Goal: Task Accomplishment & Management: Manage account settings

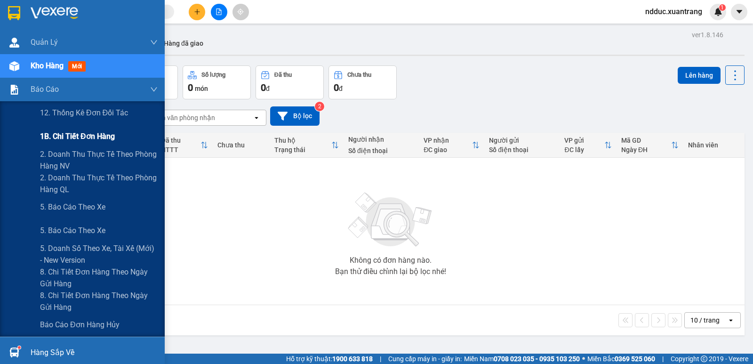
click at [75, 133] on span "1B. Chi tiết đơn hàng" at bounding box center [77, 136] width 75 height 12
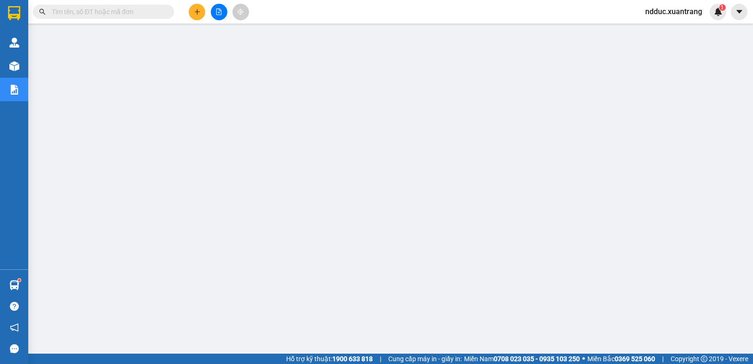
click at [120, 13] on input "text" at bounding box center [107, 12] width 111 height 10
click at [652, 9] on span "ndduc.xuantrang" at bounding box center [674, 12] width 72 height 12
click at [665, 31] on span "Đăng xuất" at bounding box center [678, 29] width 52 height 10
click at [88, 9] on input "text" at bounding box center [107, 12] width 111 height 10
paste input "MC1110250569"
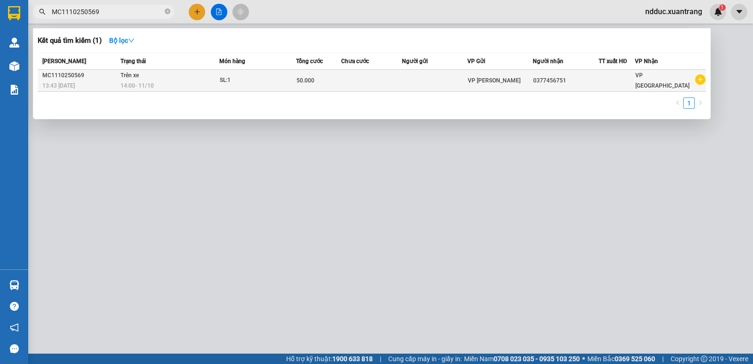
type input "MC1110250569"
click at [139, 83] on span "14:00 - 11/10" at bounding box center [137, 85] width 33 height 7
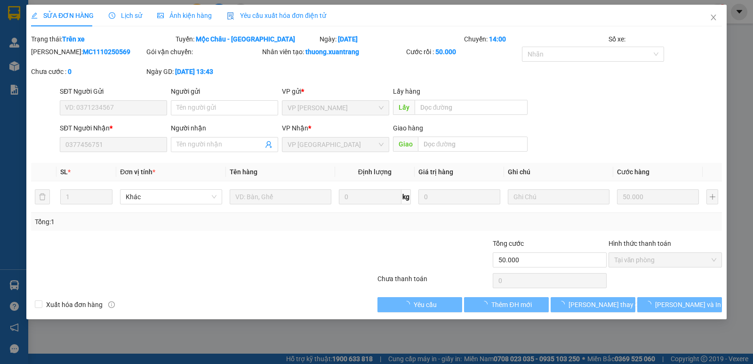
type input "0377456751"
type input "50.000"
click at [172, 16] on span "Ảnh kiện hàng" at bounding box center [184, 16] width 55 height 8
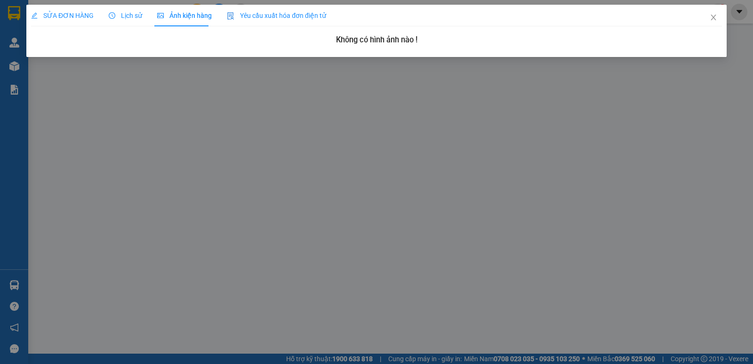
click at [111, 16] on icon "clock-circle" at bounding box center [112, 15] width 7 height 7
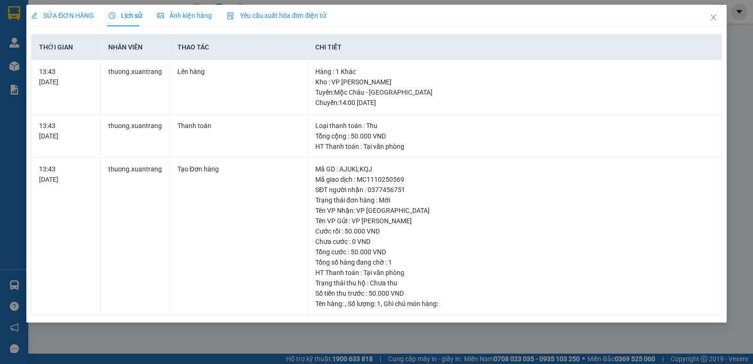
click at [65, 15] on span "SỬA ĐƠN HÀNG" at bounding box center [62, 16] width 63 height 8
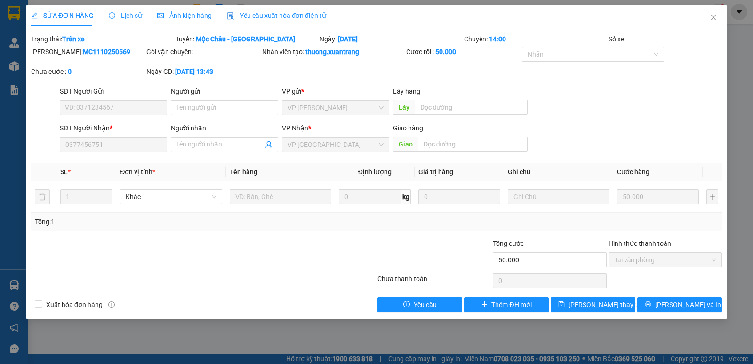
click at [187, 15] on span "Ảnh kiện hàng" at bounding box center [184, 16] width 55 height 8
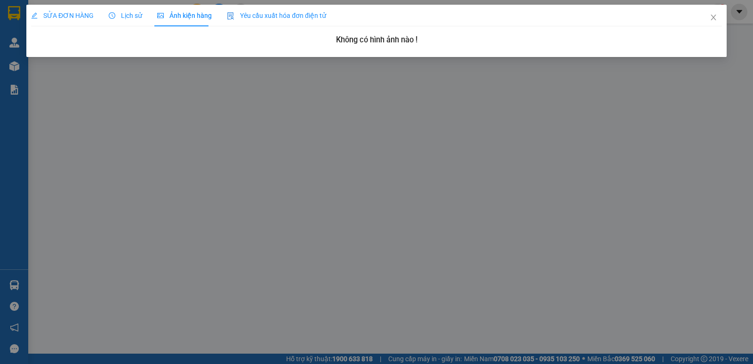
click at [120, 13] on span "Lịch sử" at bounding box center [125, 16] width 33 height 8
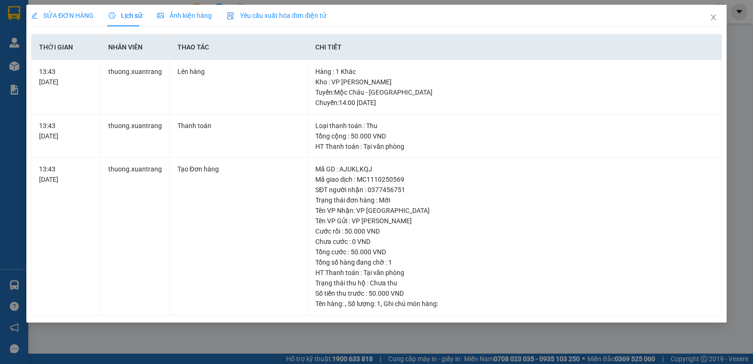
click at [183, 15] on span "Ảnh kiện hàng" at bounding box center [184, 16] width 55 height 8
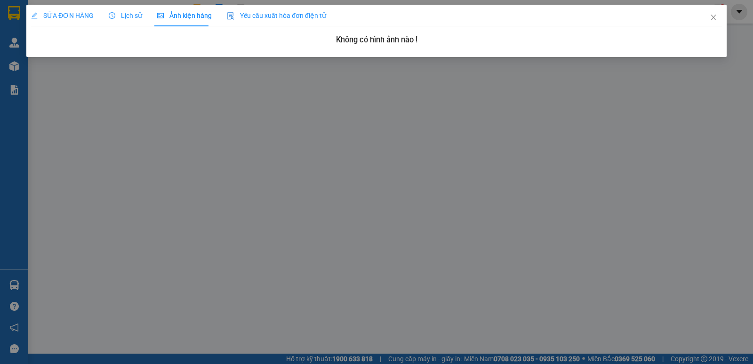
click at [49, 13] on span "SỬA ĐƠN HÀNG" at bounding box center [62, 16] width 63 height 8
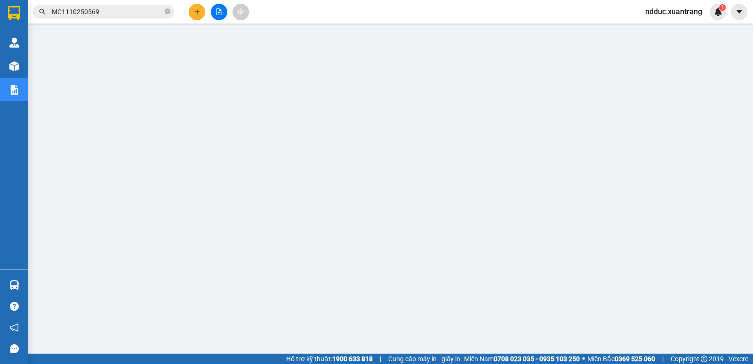
click at [97, 13] on input "MC1110250569" at bounding box center [107, 12] width 111 height 10
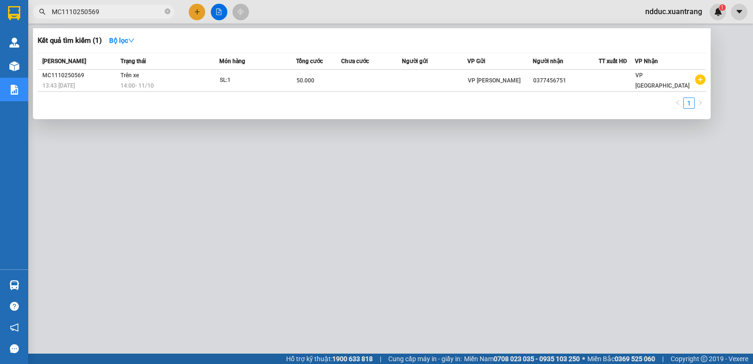
click at [97, 13] on input "MC1110250569" at bounding box center [107, 12] width 111 height 10
paste input "MC1110250542"
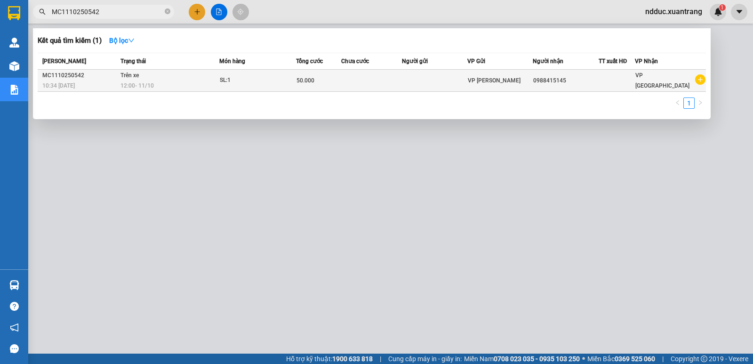
type input "MC1110250542"
click at [203, 82] on div "12:00 - 11/10" at bounding box center [170, 86] width 98 height 10
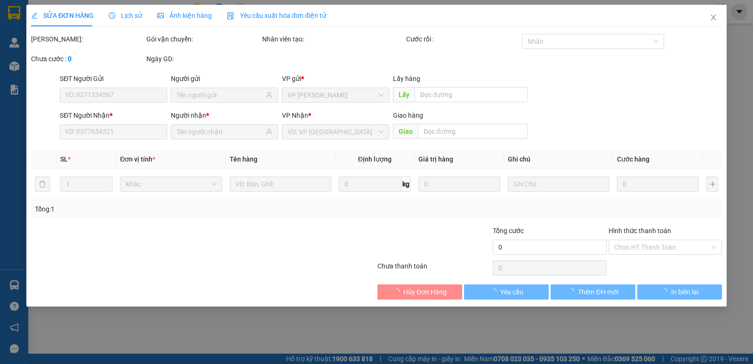
type input "0988415145"
type input "50.000"
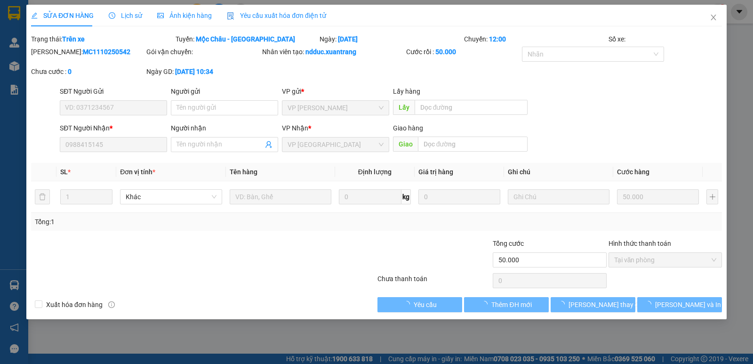
click at [176, 21] on div "Ảnh kiện hàng" at bounding box center [184, 16] width 55 height 22
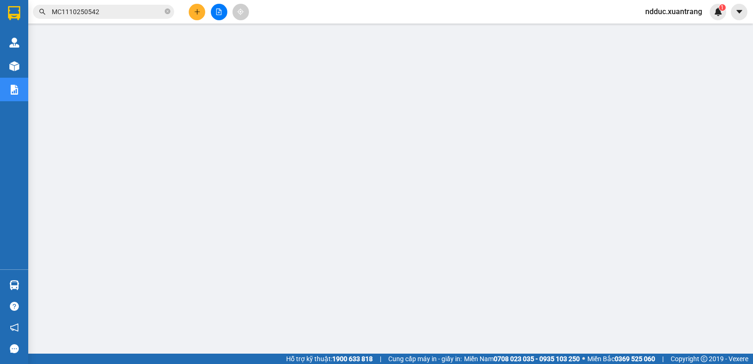
click at [114, 15] on input "MC1110250542" at bounding box center [107, 12] width 111 height 10
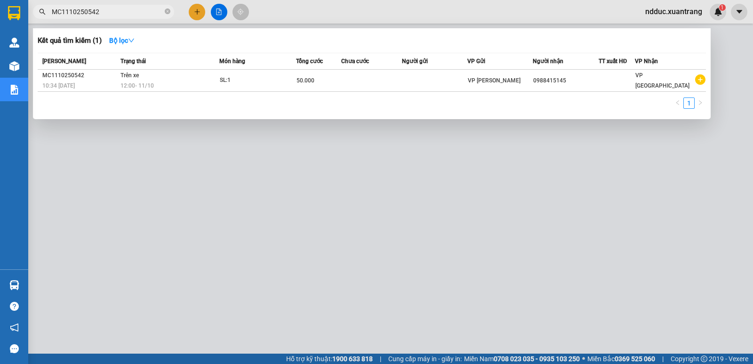
click at [114, 15] on input "MC1110250542" at bounding box center [107, 12] width 111 height 10
paste input "MC1110250564"
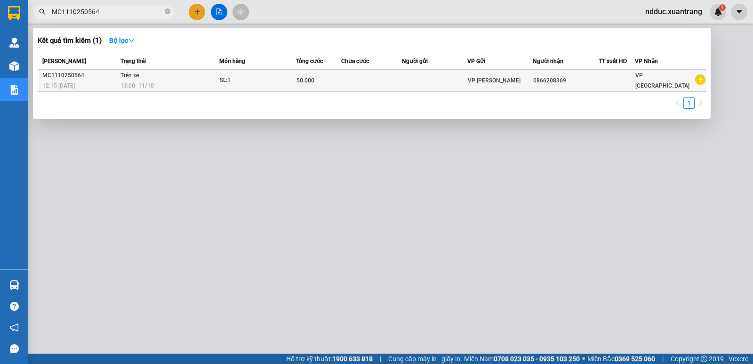
click at [184, 80] on td "Trên xe 13:00 - 11/10" at bounding box center [168, 81] width 101 height 22
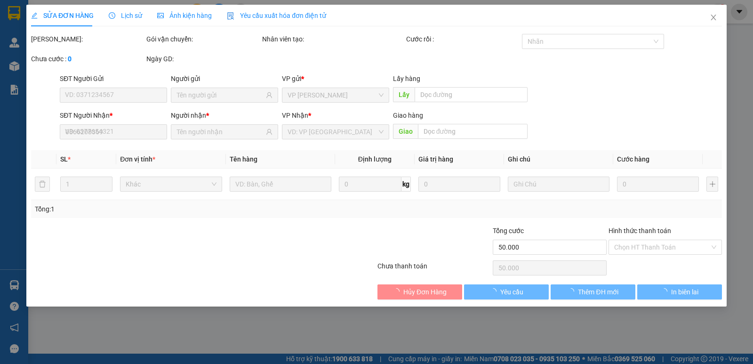
click at [112, 16] on icon "clock-circle" at bounding box center [112, 15] width 1 height 3
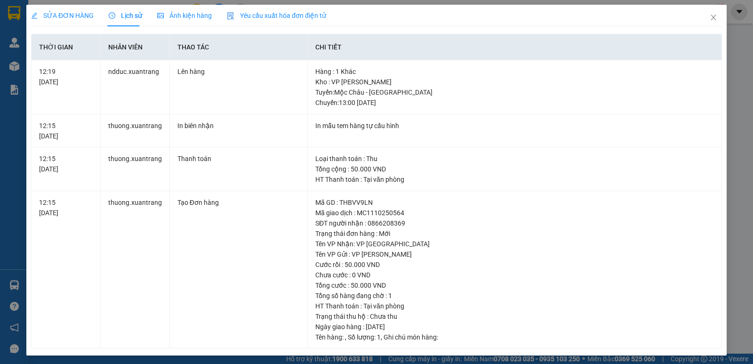
click at [166, 16] on span "Ảnh kiện hàng" at bounding box center [184, 16] width 55 height 8
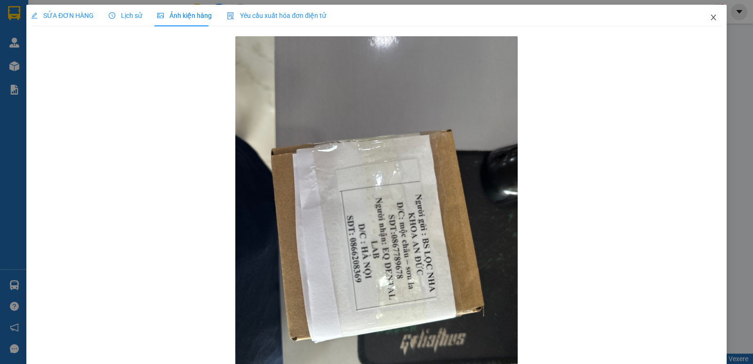
click at [710, 16] on icon "close" at bounding box center [714, 18] width 8 height 8
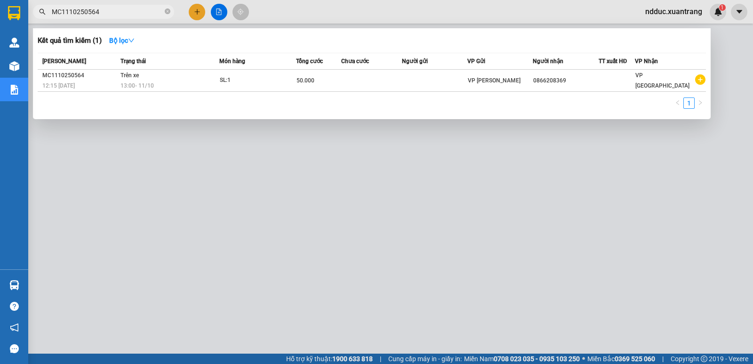
click at [96, 9] on input "MC1110250564" at bounding box center [107, 12] width 111 height 10
paste input "HN1010250426"
click at [96, 9] on input "HN1010250426" at bounding box center [107, 12] width 111 height 10
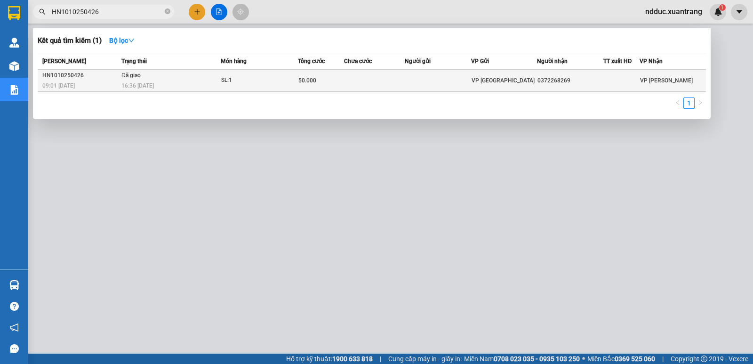
type input "HN1010250426"
click at [153, 80] on td "Đã giao 16:36 - 10/10" at bounding box center [170, 81] width 102 height 22
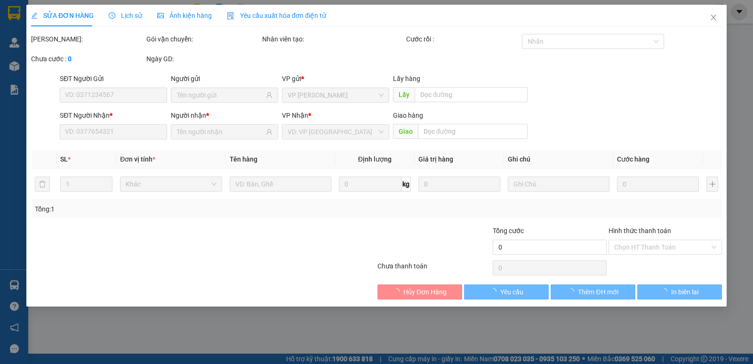
type input "0372268269"
type input "50.000"
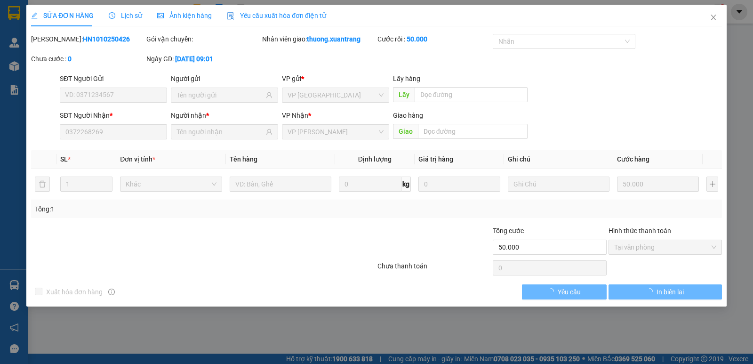
click at [125, 17] on span "Lịch sử" at bounding box center [125, 16] width 33 height 8
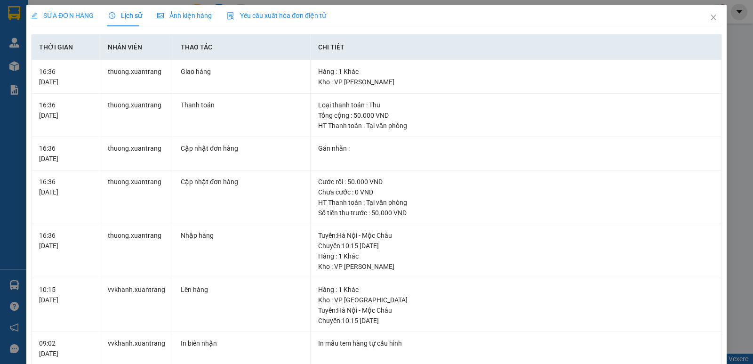
click at [181, 15] on span "Ảnh kiện hàng" at bounding box center [184, 16] width 55 height 8
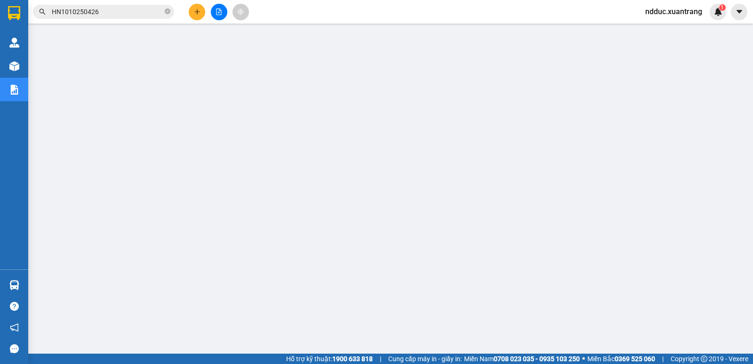
click at [126, 15] on input "HN1010250426" at bounding box center [107, 12] width 111 height 10
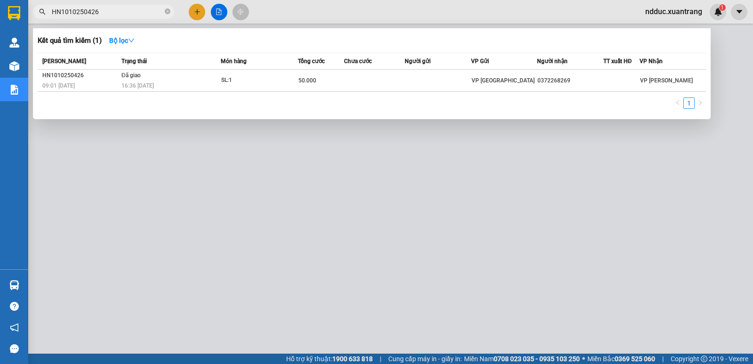
click at [126, 15] on input "HN1010250426" at bounding box center [107, 12] width 111 height 10
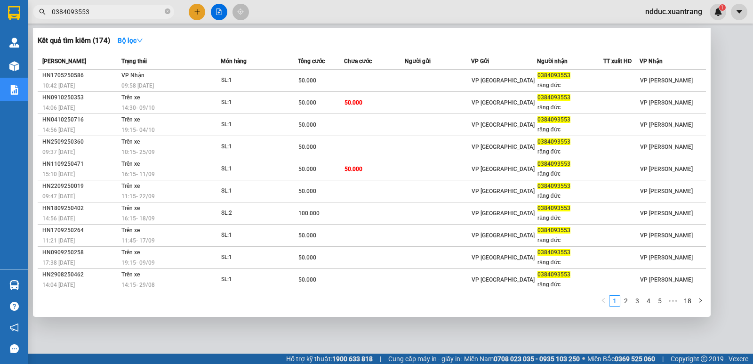
type input "0384093553"
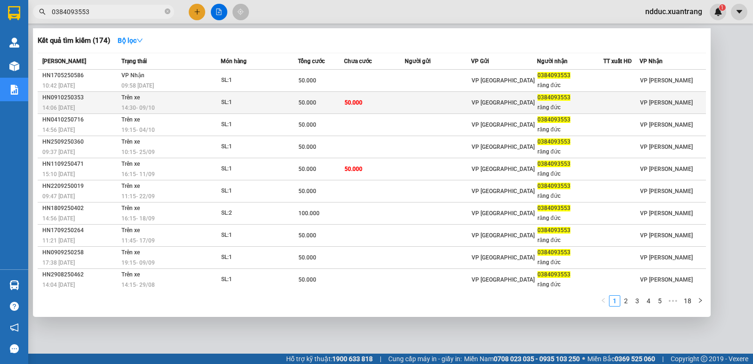
click at [178, 109] on div "14:30 - 09/10" at bounding box center [170, 108] width 99 height 10
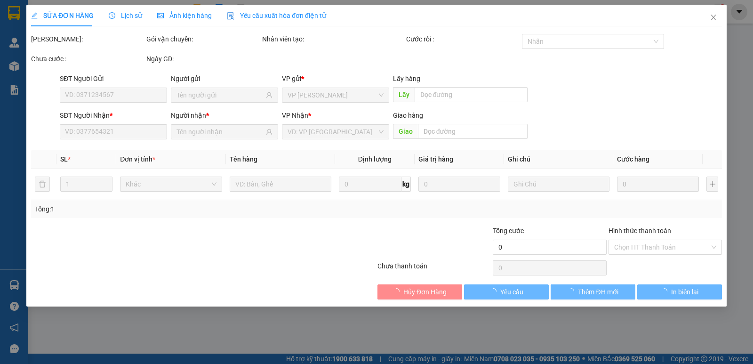
type input "0384093553"
type input "răng đức"
type input "50.000"
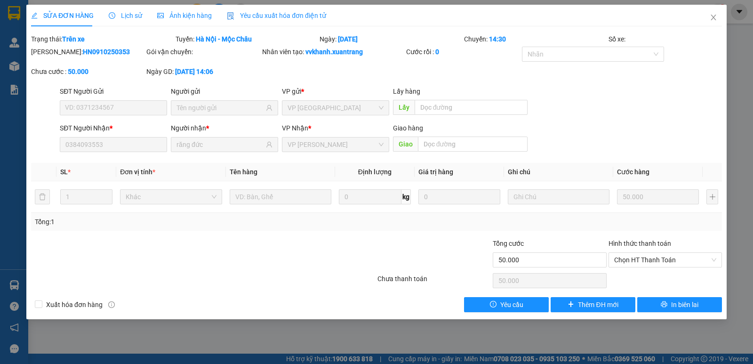
click at [122, 16] on span "Lịch sử" at bounding box center [125, 16] width 33 height 8
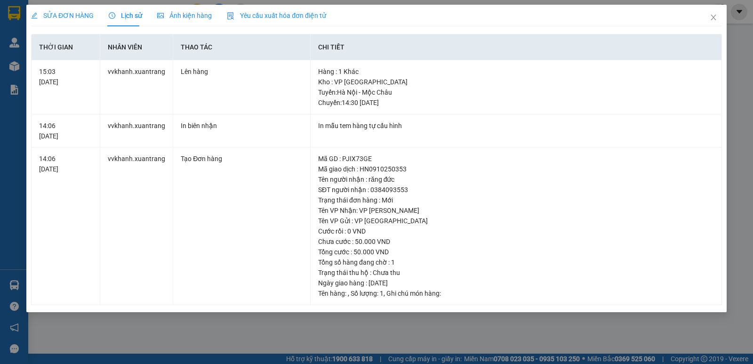
click at [177, 15] on span "Ảnh kiện hàng" at bounding box center [184, 16] width 55 height 8
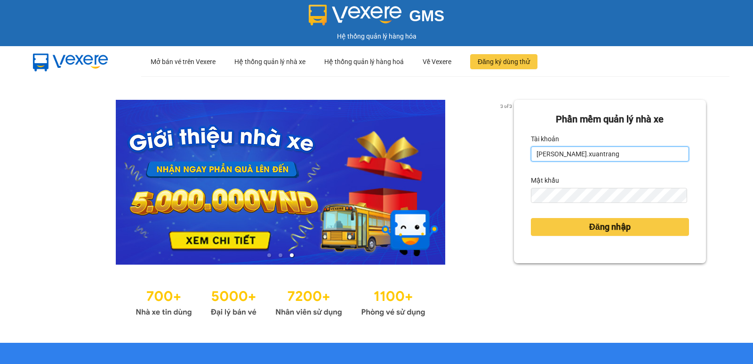
click at [600, 155] on input "nguyenhong.xuantrang" at bounding box center [610, 153] width 158 height 15
type input "ntnhuyen.xuantrang"
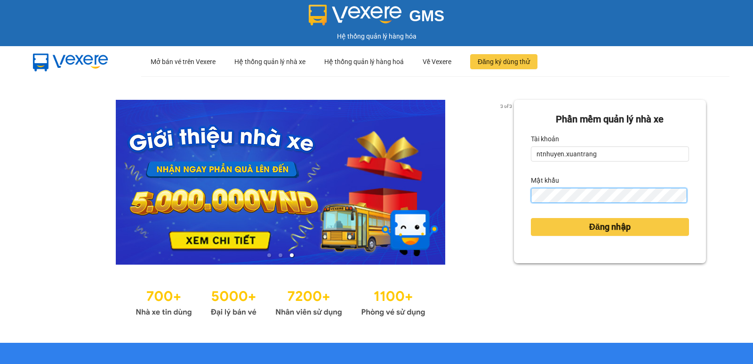
click at [531, 218] on button "Đăng nhập" at bounding box center [610, 227] width 158 height 18
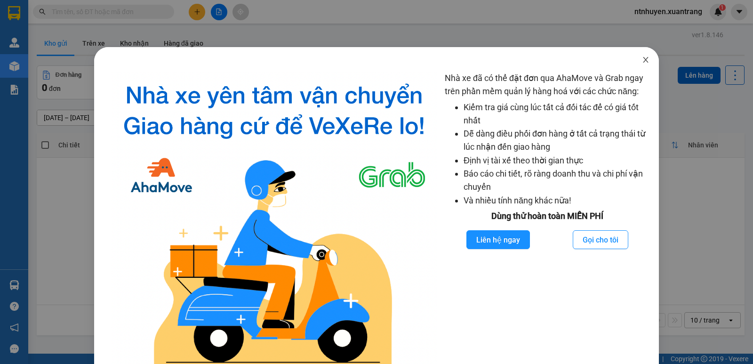
click at [639, 65] on span "Close" at bounding box center [646, 60] width 26 height 26
